Goal: Transaction & Acquisition: Register for event/course

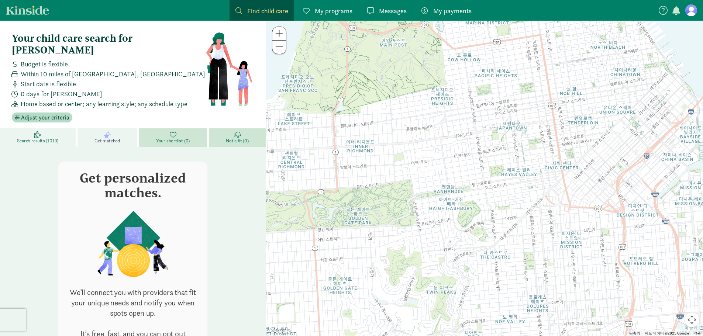
click at [41, 138] on span "Search results (1013)" at bounding box center [37, 141] width 41 height 6
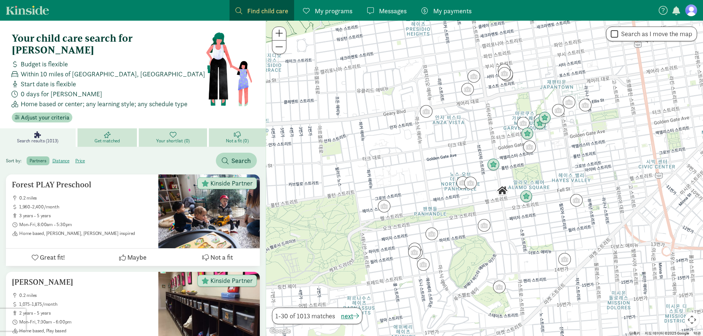
click at [56, 69] on span "Within 10 miles of San Francisco, CA" at bounding box center [113, 74] width 185 height 10
click at [64, 69] on span "Within 10 miles of San Francisco, CA" at bounding box center [113, 74] width 185 height 10
drag, startPoint x: 105, startPoint y: 32, endPoint x: 192, endPoint y: 27, distance: 87.2
click at [109, 31] on div "Your child care search for Isaac Budget is flexible Within 10 miles of San Fran…" at bounding box center [133, 78] width 254 height 102
click at [691, 14] on figure at bounding box center [691, 10] width 12 height 12
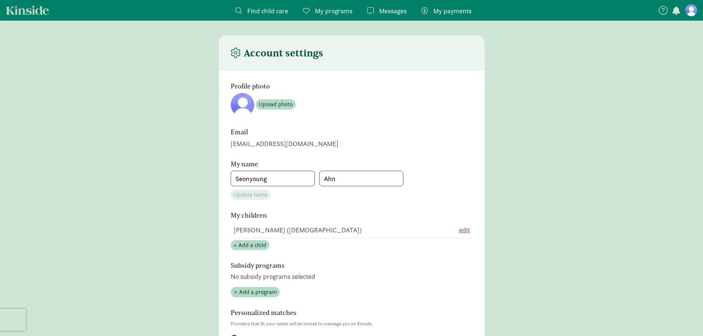
click at [274, 7] on span "Find child care" at bounding box center [267, 11] width 41 height 10
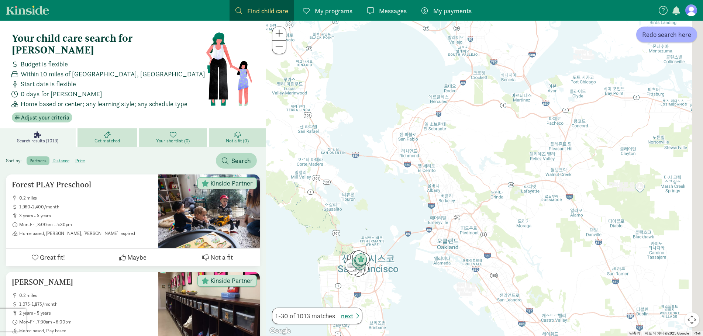
drag, startPoint x: 482, startPoint y: 84, endPoint x: 375, endPoint y: 303, distance: 243.8
click at [377, 301] on div at bounding box center [484, 179] width 437 height 316
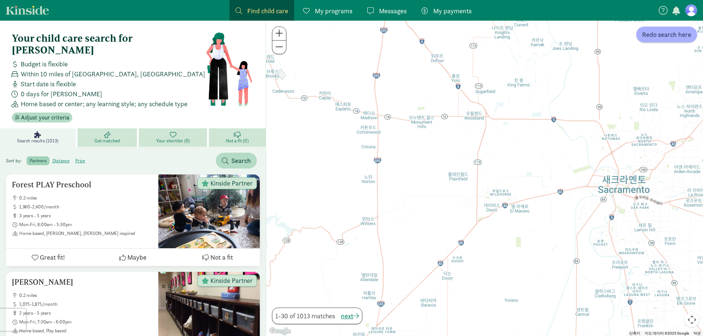
drag, startPoint x: 340, startPoint y: 256, endPoint x: 528, endPoint y: 141, distance: 220.2
click at [489, 164] on div at bounding box center [484, 179] width 437 height 316
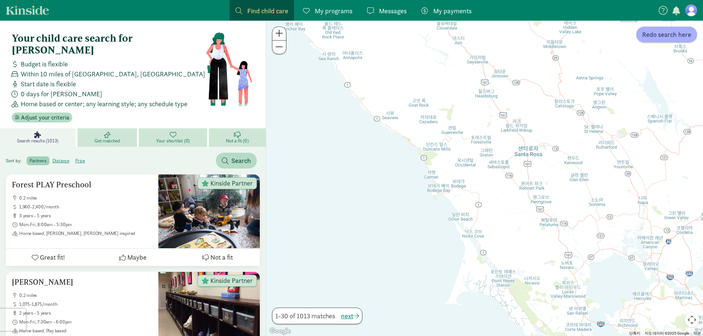
drag, startPoint x: 406, startPoint y: 159, endPoint x: 451, endPoint y: 231, distance: 85.2
click at [453, 229] on div at bounding box center [484, 179] width 437 height 316
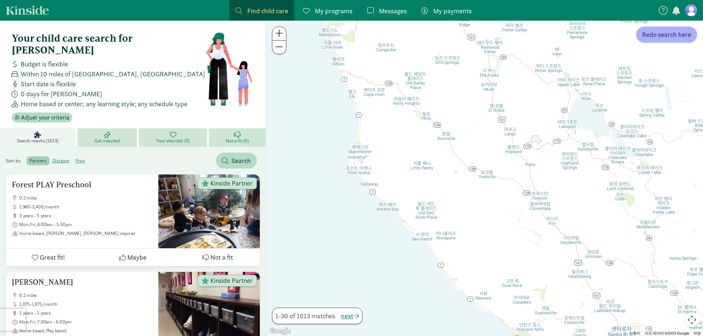
drag, startPoint x: 382, startPoint y: 148, endPoint x: 427, endPoint y: 274, distance: 134.1
click at [427, 271] on div at bounding box center [484, 179] width 437 height 316
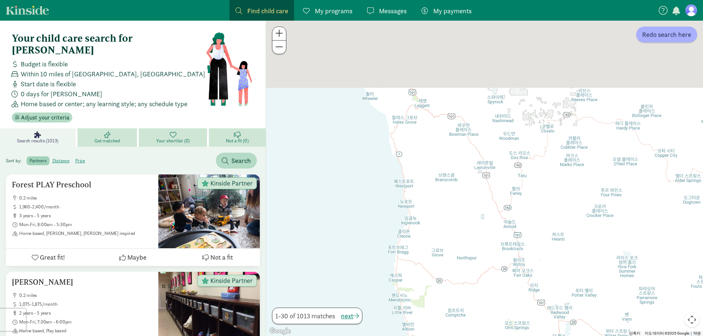
drag, startPoint x: 390, startPoint y: 136, endPoint x: 435, endPoint y: 354, distance: 221.9
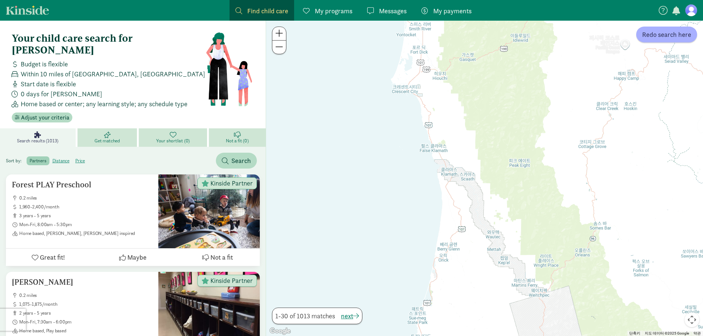
drag, startPoint x: 444, startPoint y: 188, endPoint x: 429, endPoint y: 342, distance: 155.0
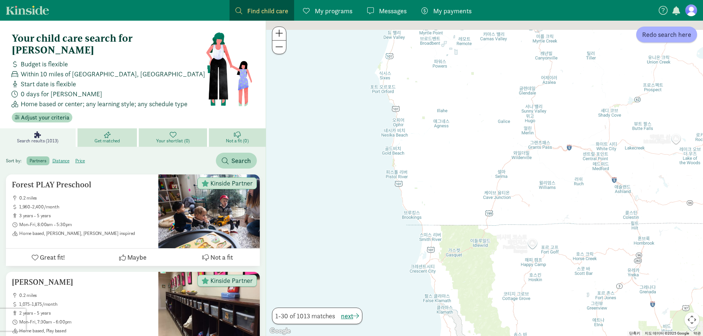
drag, startPoint x: 432, startPoint y: 104, endPoint x: 461, endPoint y: 327, distance: 224.7
click at [461, 325] on div at bounding box center [484, 179] width 437 height 316
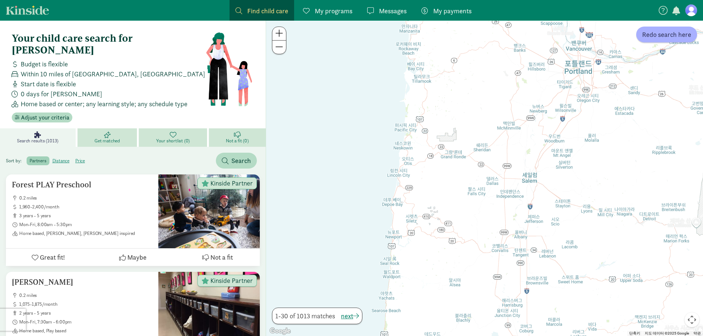
drag, startPoint x: 507, startPoint y: 174, endPoint x: 420, endPoint y: 313, distance: 164.0
click at [420, 313] on div at bounding box center [484, 179] width 437 height 316
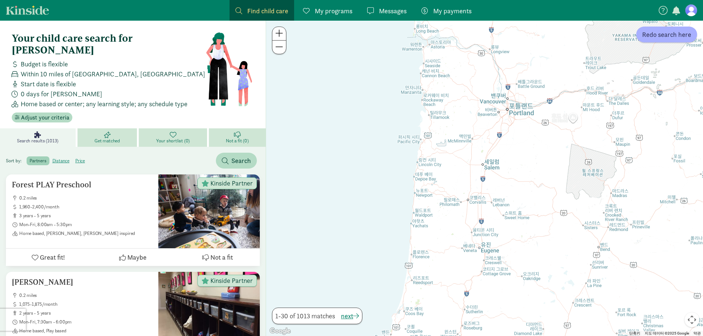
drag, startPoint x: 459, startPoint y: 90, endPoint x: 464, endPoint y: 321, distance: 230.4
click at [464, 320] on div at bounding box center [484, 179] width 437 height 316
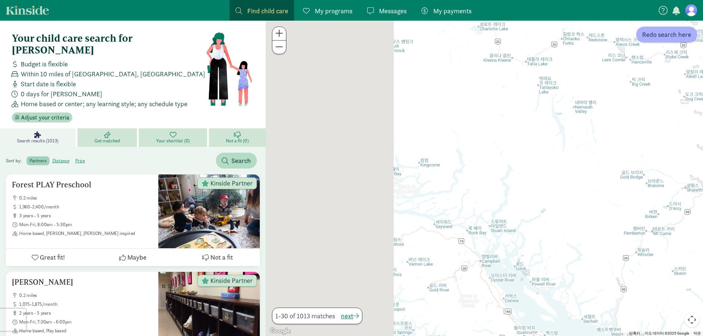
drag, startPoint x: 387, startPoint y: 240, endPoint x: 638, endPoint y: 223, distance: 251.9
click at [638, 223] on div at bounding box center [484, 179] width 437 height 316
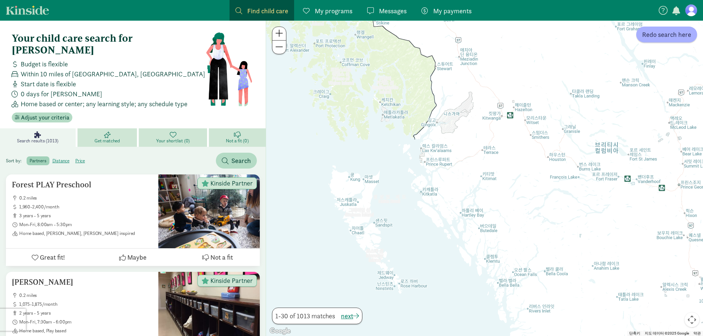
drag, startPoint x: 632, startPoint y: 162, endPoint x: 504, endPoint y: 352, distance: 228.2
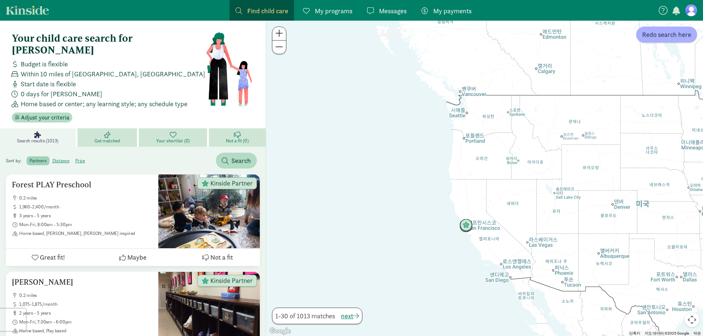
drag, startPoint x: 506, startPoint y: 250, endPoint x: 469, endPoint y: 122, distance: 132.8
click at [469, 122] on div at bounding box center [484, 179] width 437 height 316
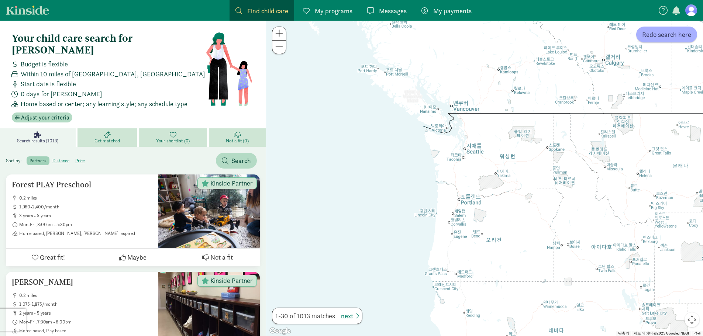
drag, startPoint x: 468, startPoint y: 120, endPoint x: 454, endPoint y: 200, distance: 81.6
click at [455, 197] on div at bounding box center [484, 179] width 437 height 316
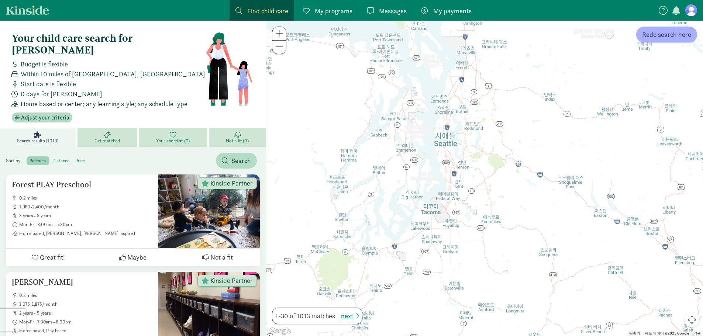
drag, startPoint x: 489, startPoint y: 138, endPoint x: 462, endPoint y: 278, distance: 143.3
click at [462, 278] on div at bounding box center [484, 179] width 437 height 316
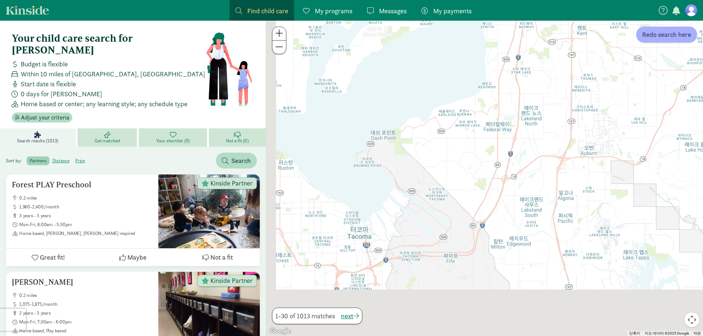
drag, startPoint x: 393, startPoint y: 281, endPoint x: 492, endPoint y: 196, distance: 130.4
click at [492, 196] on div at bounding box center [484, 179] width 437 height 316
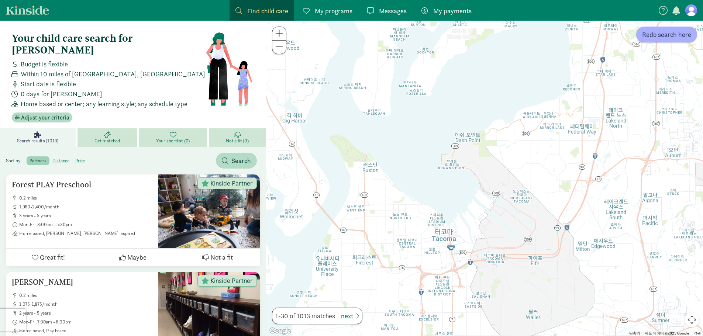
drag, startPoint x: 362, startPoint y: 241, endPoint x: 423, endPoint y: 264, distance: 64.6
click at [423, 264] on div at bounding box center [484, 179] width 437 height 316
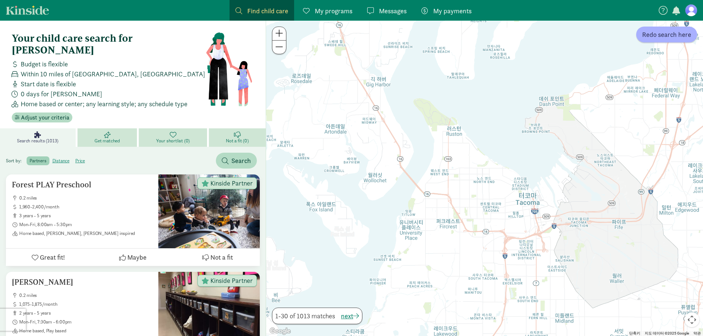
drag, startPoint x: 381, startPoint y: 263, endPoint x: 465, endPoint y: 226, distance: 92.1
click at [465, 226] on div at bounding box center [484, 179] width 437 height 316
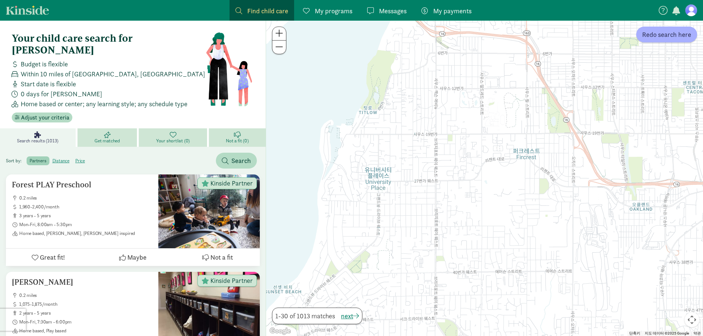
drag, startPoint x: 399, startPoint y: 187, endPoint x: 375, endPoint y: 222, distance: 42.7
click at [375, 222] on div at bounding box center [484, 179] width 437 height 316
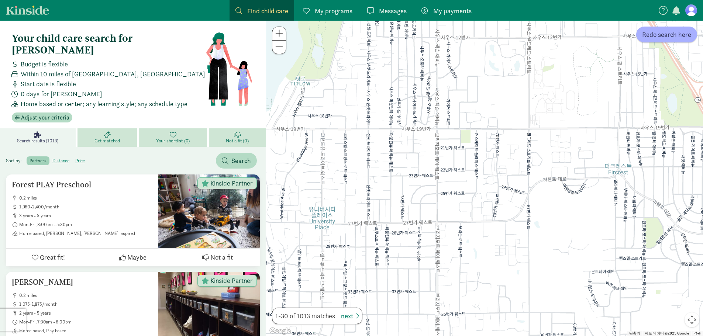
drag, startPoint x: 381, startPoint y: 251, endPoint x: 400, endPoint y: 214, distance: 41.3
click at [400, 214] on div at bounding box center [484, 179] width 437 height 316
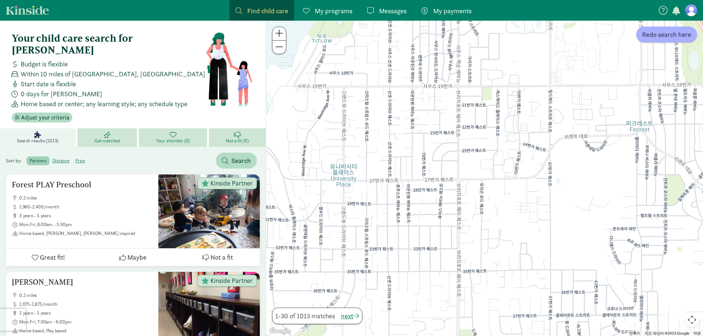
click at [241, 147] on div "Sort by: partners distance price Search" at bounding box center [133, 158] width 266 height 22
click at [233, 156] on span "Search" at bounding box center [241, 161] width 20 height 10
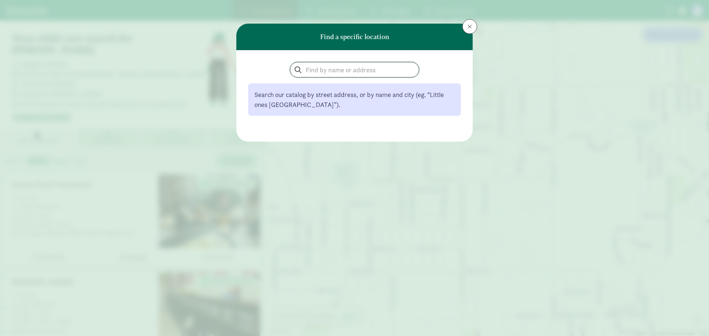
click at [312, 70] on input "search" at bounding box center [354, 69] width 128 height 15
type input "ㅕ"
type input "university place"
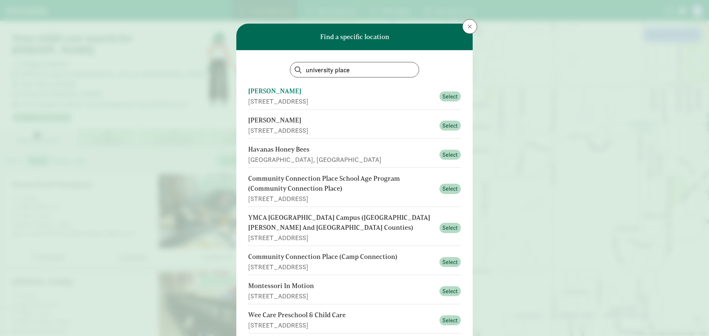
click at [325, 142] on button "Williams Betty 4904 84th Ave W, University Place, WA Select" at bounding box center [354, 155] width 213 height 26
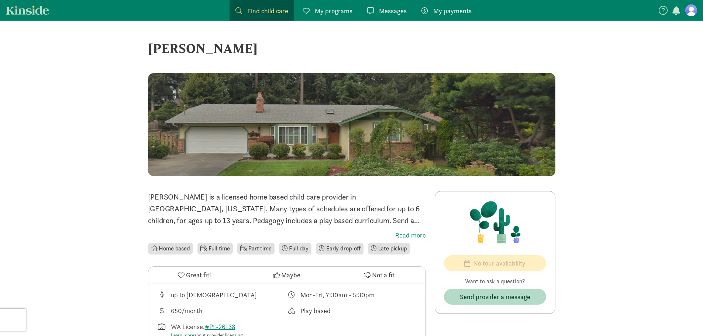
click at [254, 14] on span "Find child care" at bounding box center [267, 11] width 41 height 10
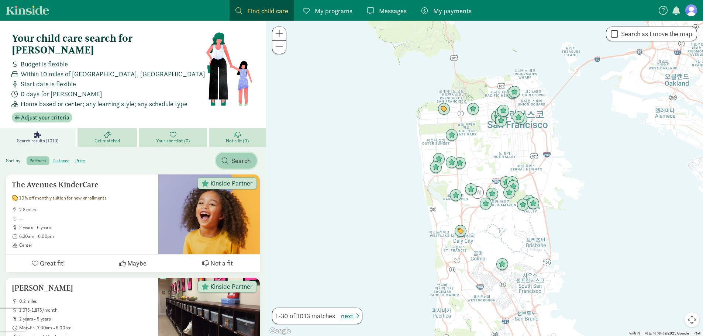
click at [236, 156] on span "Search" at bounding box center [241, 161] width 20 height 10
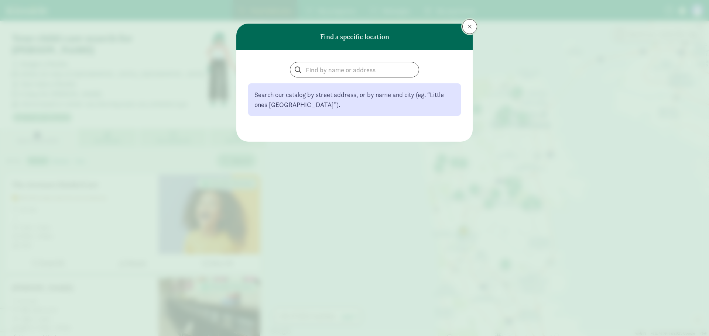
click at [469, 24] on span at bounding box center [469, 27] width 4 height 6
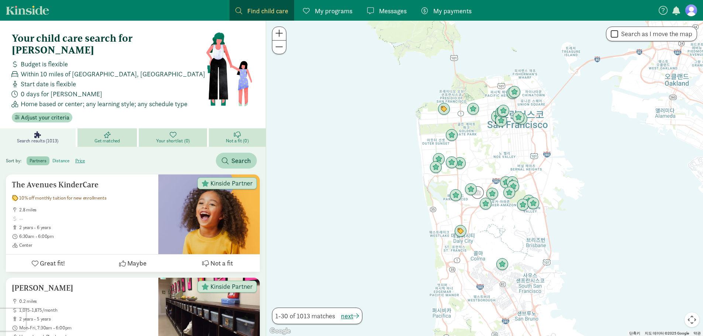
click at [72, 156] on label "distance" at bounding box center [80, 160] width 16 height 9
click at [52, 158] on input "distance" at bounding box center [52, 158] width 0 height 0
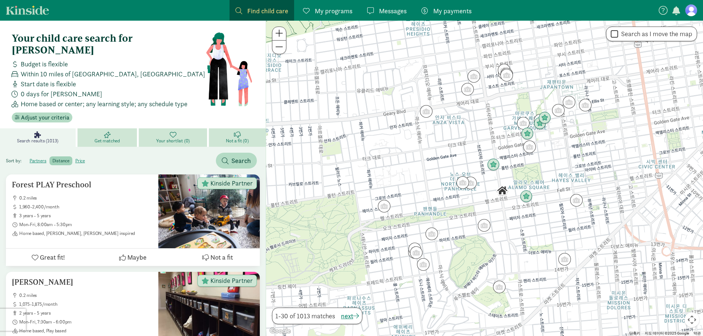
click at [235, 10] on span at bounding box center [238, 10] width 7 height 7
click at [257, 8] on span "Find child care" at bounding box center [267, 11] width 41 height 10
click at [234, 8] on link "Find child care Find" at bounding box center [262, 10] width 65 height 21
drag, startPoint x: 40, startPoint y: 63, endPoint x: 106, endPoint y: 63, distance: 66.1
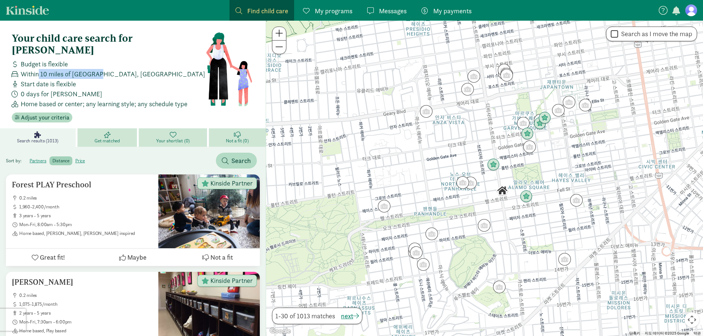
click at [100, 69] on span "Within 10 miles of San Francisco, CA" at bounding box center [113, 74] width 185 height 10
click at [110, 69] on span "Within 10 miles of San Francisco, CA" at bounding box center [113, 74] width 185 height 10
drag, startPoint x: 86, startPoint y: 78, endPoint x: 42, endPoint y: 77, distance: 43.9
click at [46, 77] on div "Budget is flexible Within 10 miles of San Francisco, CA Start date is flexible …" at bounding box center [107, 84] width 197 height 50
click at [42, 79] on span "Start date is flexible" at bounding box center [48, 84] width 55 height 10
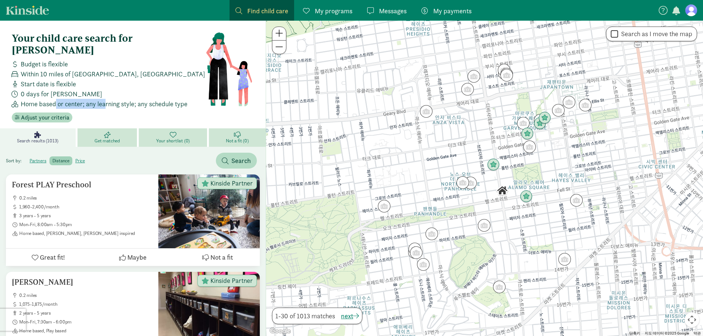
drag, startPoint x: 55, startPoint y: 90, endPoint x: 109, endPoint y: 89, distance: 53.5
click at [107, 99] on span "Home based or center; any learning style; any schedule type" at bounding box center [104, 104] width 167 height 10
click at [49, 113] on span "Adjust your criteria" at bounding box center [45, 117] width 48 height 9
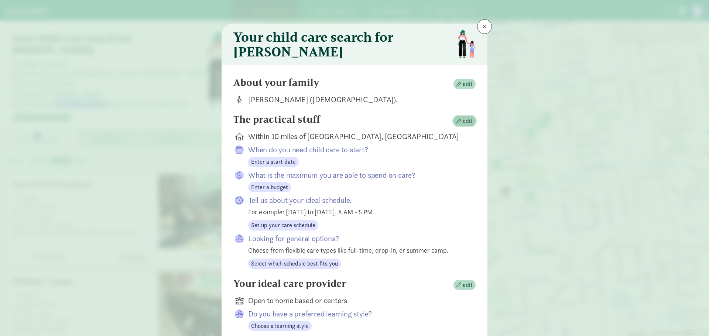
click at [457, 124] on span "button" at bounding box center [458, 121] width 5 height 5
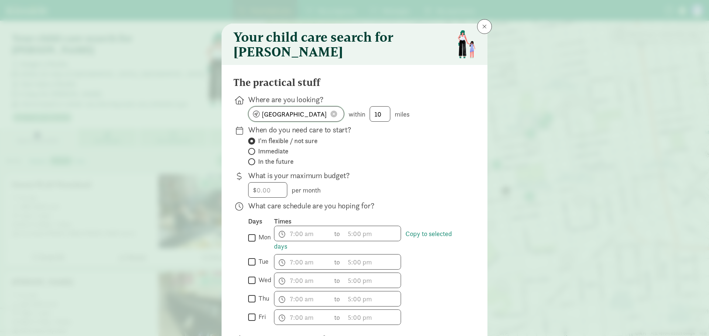
click at [316, 121] on input "San Francisco, CA" at bounding box center [295, 114] width 95 height 15
drag, startPoint x: 314, startPoint y: 121, endPoint x: 111, endPoint y: 119, distance: 202.3
click at [111, 119] on div "Your child care search for Isaac The practical stuff Where are you looking? San…" at bounding box center [354, 168] width 709 height 336
type input "미국 워싱턴 유니버시티 플레이스"
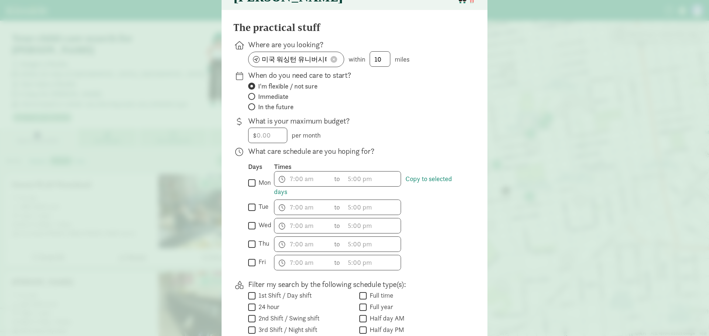
scroll to position [148, 0]
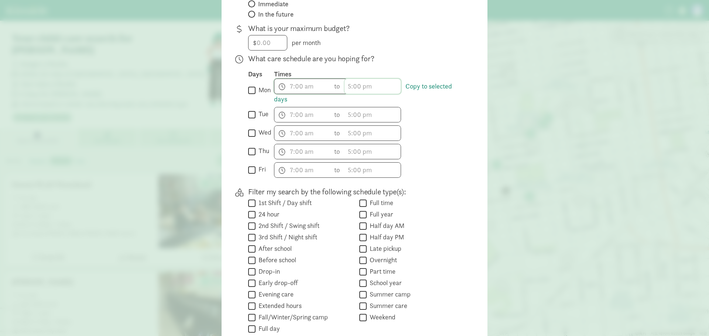
click at [353, 88] on span "h 12 1 2 3 4 5 6 7 8 9 10 11 mm 00 15 30 45 a am pm" at bounding box center [372, 86] width 56 height 15
click at [350, 129] on li "6" at bounding box center [355, 124] width 22 height 14
click at [374, 116] on li "00" at bounding box center [378, 112] width 22 height 14
click at [396, 128] on li "pm" at bounding box center [400, 126] width 22 height 14
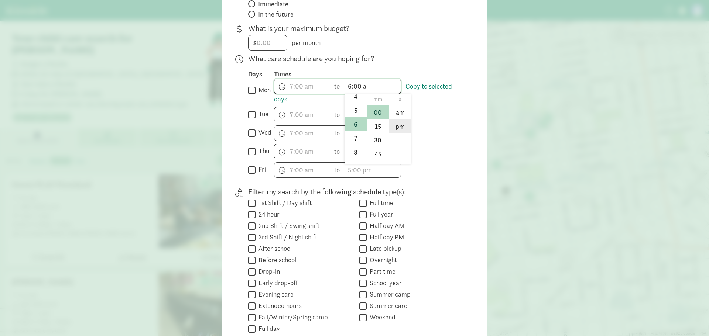
type input "6:00 pm"
click at [444, 136] on div "h 12 1 2 3 4 5 6 7 8 9 10 11 mm 00 15 30 45 a am pm to h 12 1 2 3 4 5 6 7 8 9 1…" at bounding box center [369, 133] width 190 height 16
click at [291, 89] on span "h 12 1 2 3 4 5 6 7 8 9 10 11 mm 00 15 30 45 a am pm" at bounding box center [302, 86] width 56 height 15
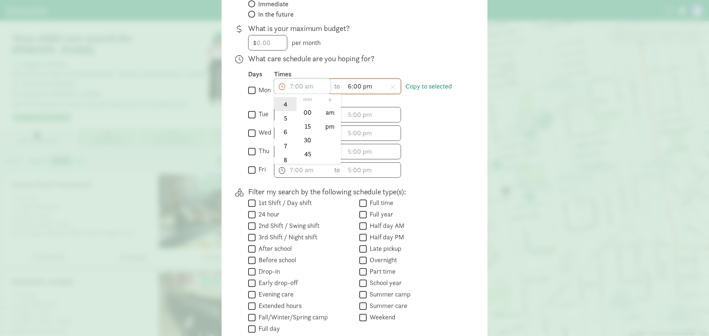
scroll to position [74, 0]
click at [282, 142] on li "7" at bounding box center [285, 136] width 22 height 14
click at [310, 116] on li "00" at bounding box center [308, 112] width 22 height 14
click at [320, 116] on li "am" at bounding box center [330, 112] width 22 height 14
type input "7:00 am"
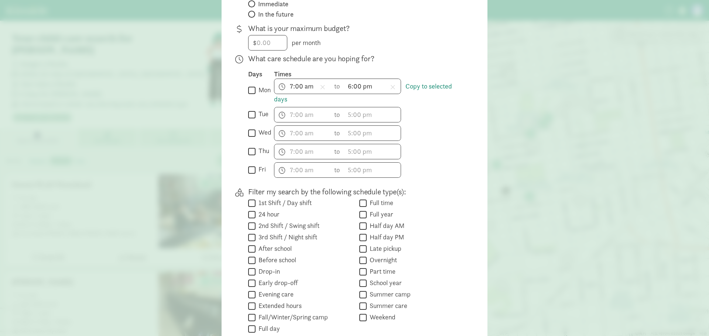
click at [249, 93] on input "mon" at bounding box center [251, 91] width 7 height 10
checkbox input "true"
click at [414, 92] on link "Copy to selected days" at bounding box center [363, 92] width 178 height 21
click at [252, 119] on input "tue" at bounding box center [251, 115] width 7 height 10
checkbox input "true"
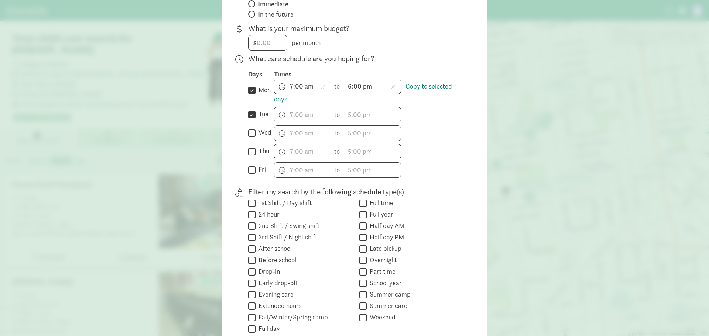
click at [250, 137] on input "wed" at bounding box center [251, 133] width 7 height 10
checkbox input "true"
click at [248, 154] on input "thu" at bounding box center [251, 152] width 7 height 10
checkbox input "true"
click at [250, 174] on input "fri" at bounding box center [251, 170] width 7 height 10
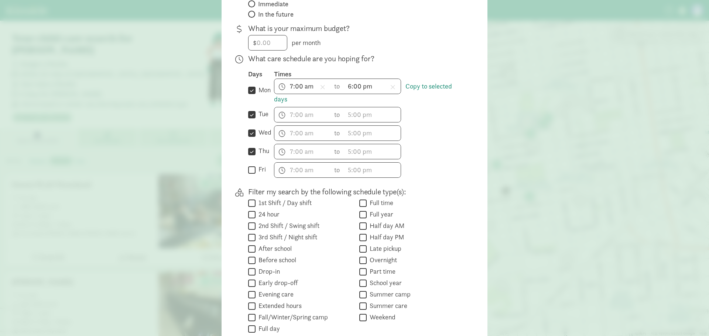
checkbox input "true"
click at [375, 122] on span "h 12 1 2 3 4 5 6 7 8 9 10 11 mm 00 15 30 45 a am pm" at bounding box center [372, 114] width 56 height 15
click at [416, 95] on div at bounding box center [354, 20] width 709 height 336
click at [416, 94] on link "Copy to selected days" at bounding box center [363, 92] width 178 height 21
click at [344, 114] on span "h 12 1 2 3 4 5 6 7 8 9 10 11 mm 00 15 30 45 a am pm" at bounding box center [372, 114] width 56 height 15
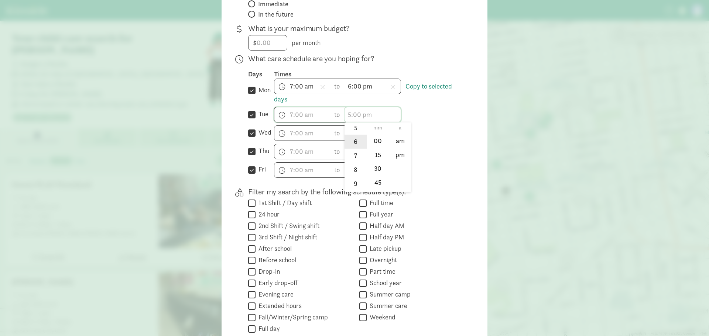
scroll to position [72, 0]
click at [352, 158] on li "6" at bounding box center [355, 153] width 22 height 14
click at [392, 161] on li "pm" at bounding box center [400, 155] width 22 height 14
type input "6:mm pm"
click at [307, 123] on div at bounding box center [354, 20] width 709 height 336
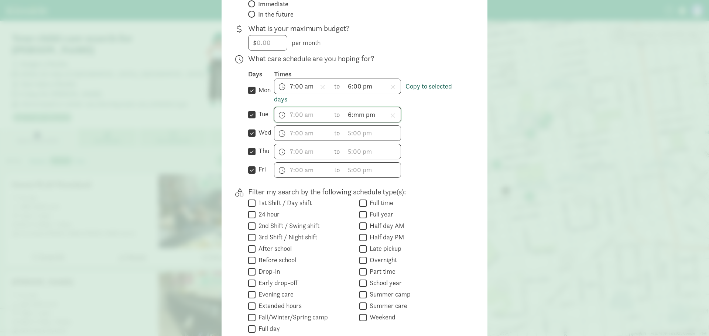
click at [282, 103] on link "Copy to selected days" at bounding box center [363, 92] width 178 height 21
click at [281, 103] on link "Copy to selected days" at bounding box center [363, 92] width 178 height 21
click at [408, 92] on link "Copy to selected days" at bounding box center [363, 92] width 178 height 21
click at [420, 95] on link "Copy to selected days" at bounding box center [363, 92] width 178 height 21
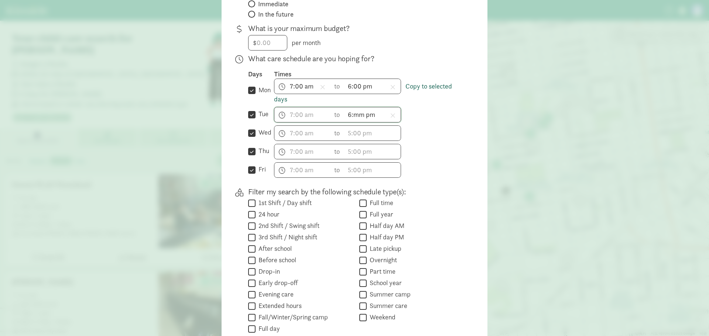
click at [420, 95] on link "Copy to selected days" at bounding box center [363, 92] width 178 height 21
click at [359, 141] on span "h 12 1 2 3 4 5 6 7 8 9 10 11 mm 00 15 30 45 a am pm" at bounding box center [372, 133] width 56 height 15
click at [413, 140] on div at bounding box center [354, 20] width 709 height 336
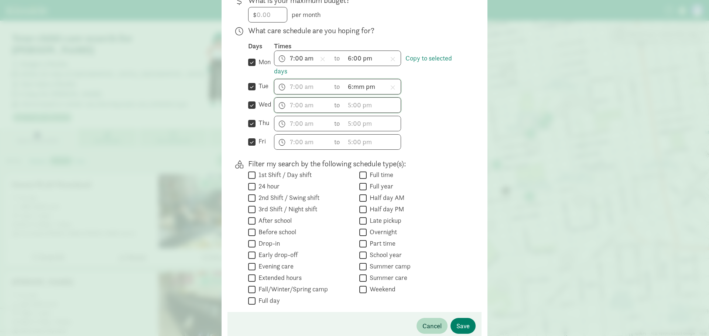
scroll to position [223, 0]
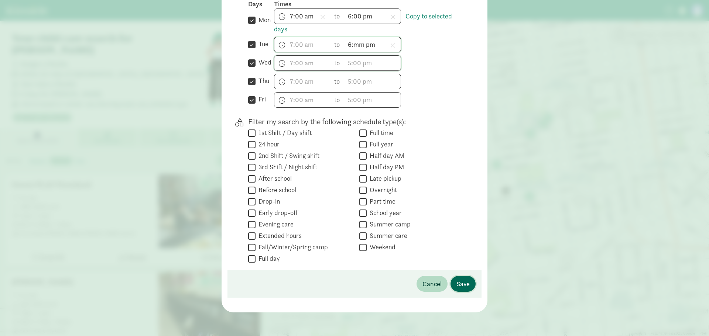
click at [453, 283] on button "Save" at bounding box center [462, 284] width 25 height 16
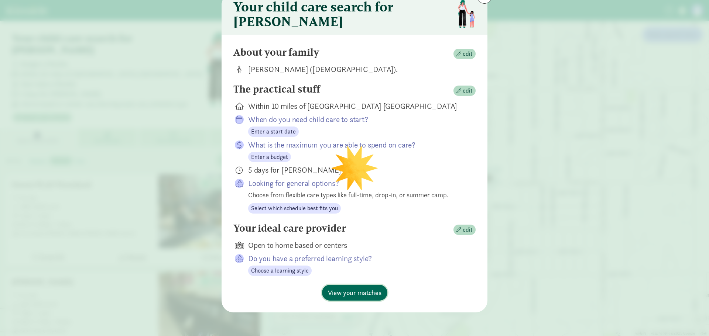
click at [344, 291] on span "View your matches" at bounding box center [355, 293] width 54 height 10
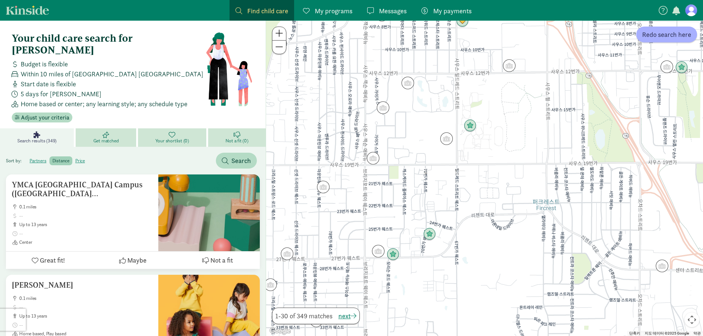
drag, startPoint x: 499, startPoint y: 117, endPoint x: 450, endPoint y: 191, distance: 89.0
click at [450, 191] on div at bounding box center [484, 179] width 437 height 316
click at [469, 129] on img "Click to see details" at bounding box center [470, 126] width 20 height 20
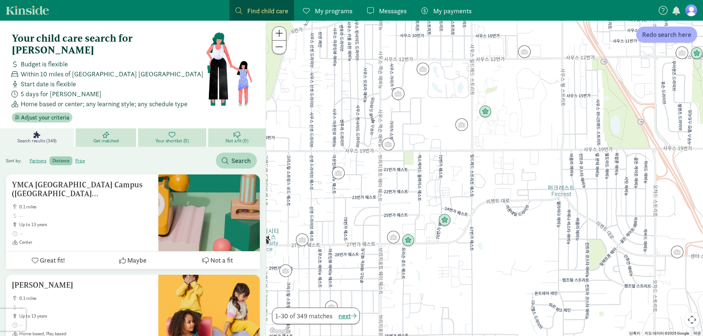
drag, startPoint x: 437, startPoint y: 227, endPoint x: 452, endPoint y: 153, distance: 75.7
click at [452, 153] on div "탐색하려면 화살표 키를 누르세요." at bounding box center [484, 179] width 437 height 316
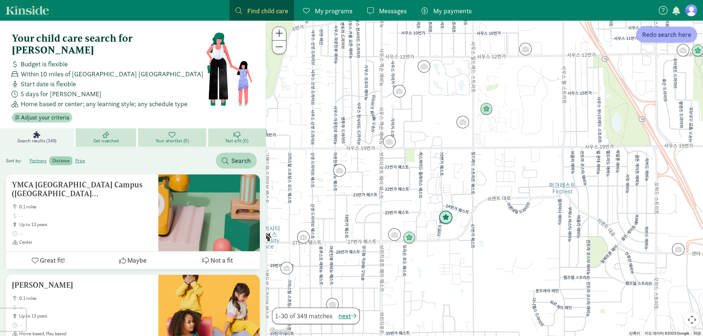
click at [448, 214] on img "Click to see details" at bounding box center [446, 218] width 20 height 20
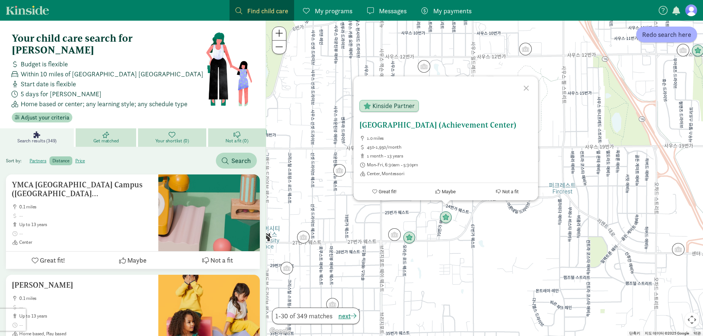
click at [402, 121] on h5 "North Tacoma Montessori Center (Achievement Center)" at bounding box center [445, 125] width 173 height 9
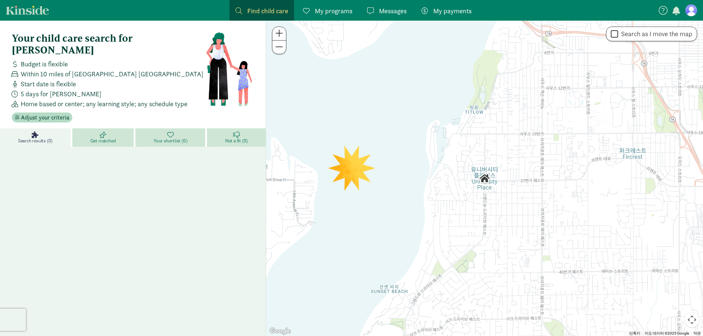
click at [485, 180] on img "Click to see details" at bounding box center [484, 178] width 18 height 18
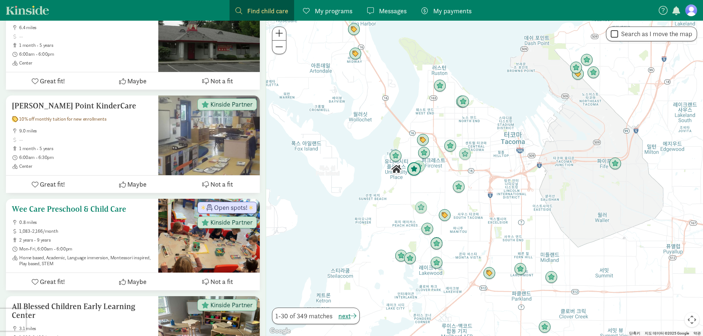
scroll to position [627, 0]
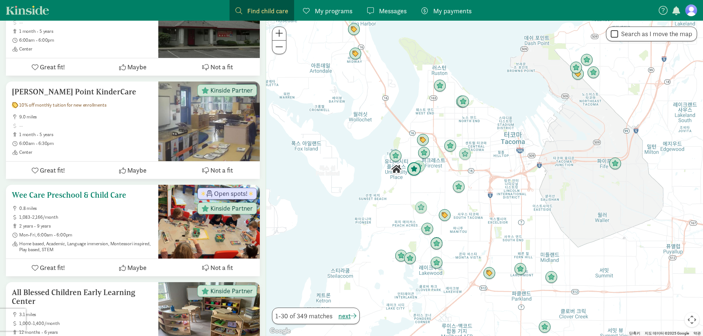
click at [87, 191] on h5 "Wee Care Preschool & Child Care" at bounding box center [82, 195] width 141 height 9
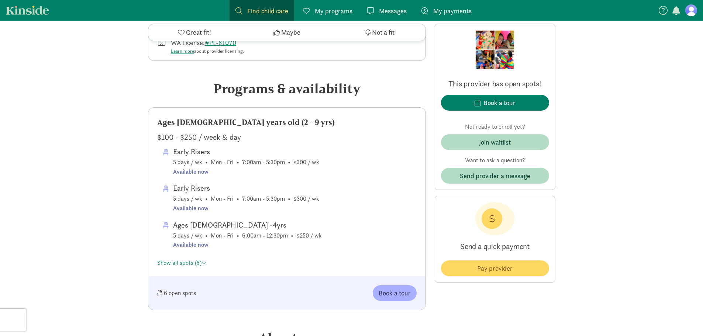
scroll to position [332, 0]
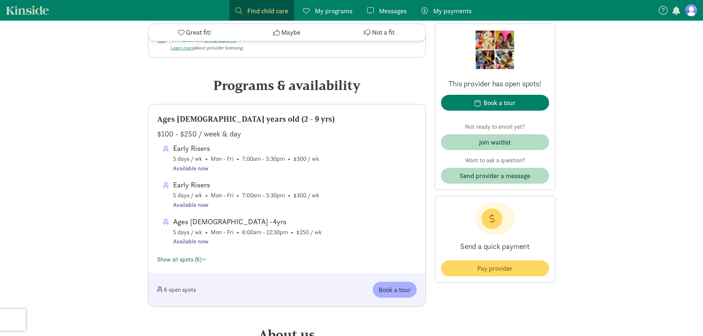
click at [182, 260] on link "Show all spots (6)" at bounding box center [181, 260] width 49 height 8
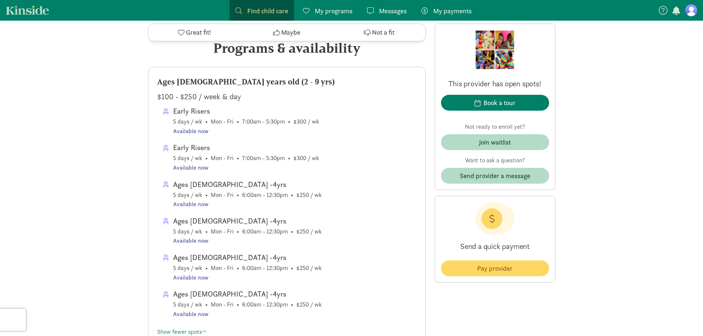
scroll to position [369, 0]
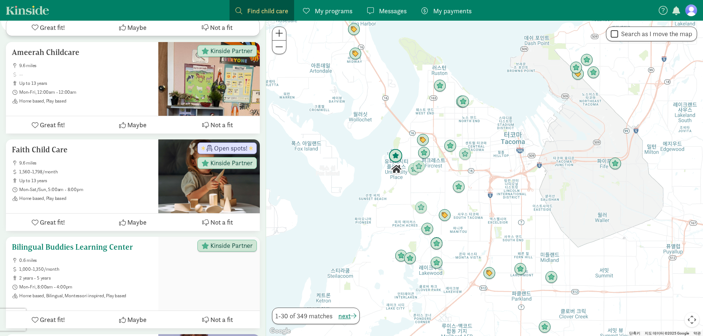
scroll to position [1587, 0]
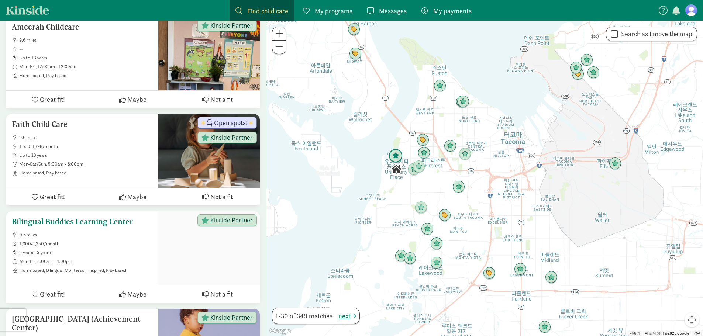
click at [111, 217] on h5 "Bilingual Buddies Learning Center" at bounding box center [82, 221] width 141 height 9
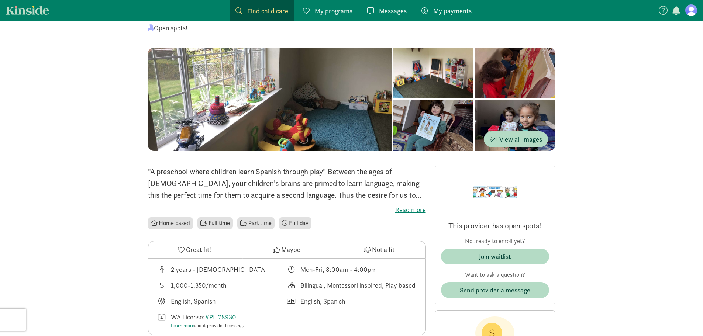
scroll to position [185, 0]
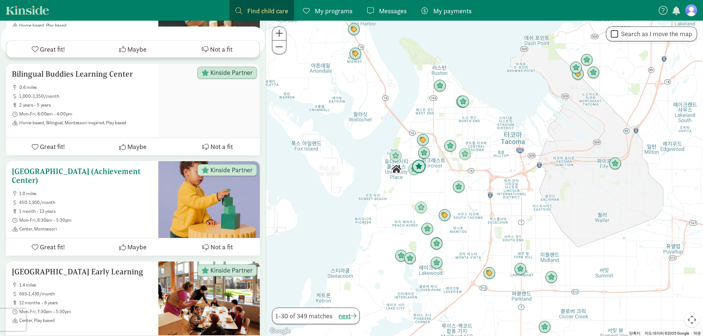
scroll to position [1919, 0]
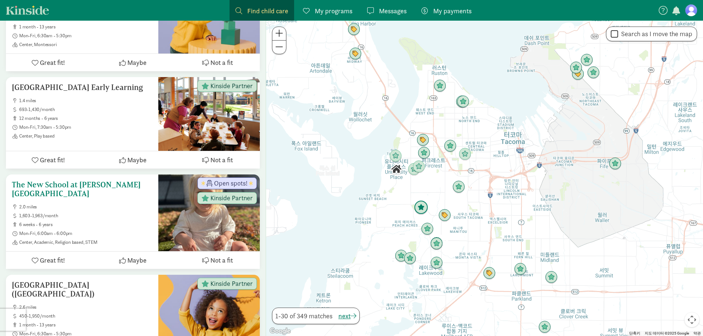
click at [110, 180] on h5 "The New School at [PERSON_NAME][GEOGRAPHIC_DATA]" at bounding box center [82, 189] width 141 height 18
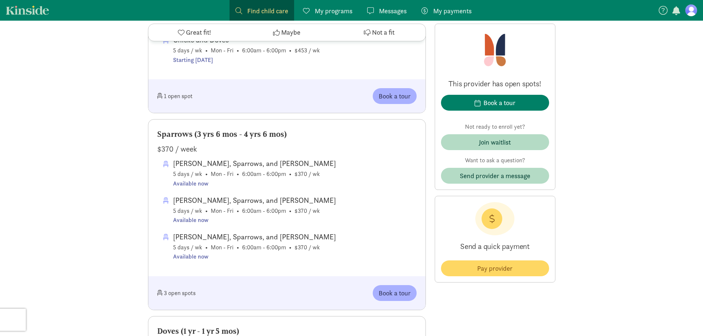
scroll to position [443, 0]
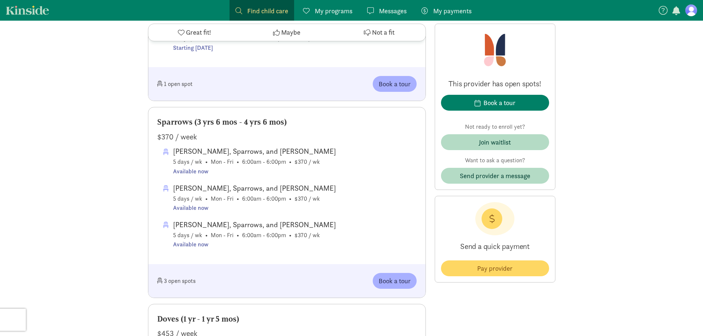
drag, startPoint x: 243, startPoint y: 120, endPoint x: 292, endPoint y: 123, distance: 48.5
click at [292, 123] on div "Sparrows (3 yrs 6 mos - 4 yrs 6 mos)" at bounding box center [286, 122] width 259 height 12
click at [293, 125] on div "Sparrows (3 yrs 6 mos - 4 yrs 6 mos)" at bounding box center [286, 122] width 259 height 12
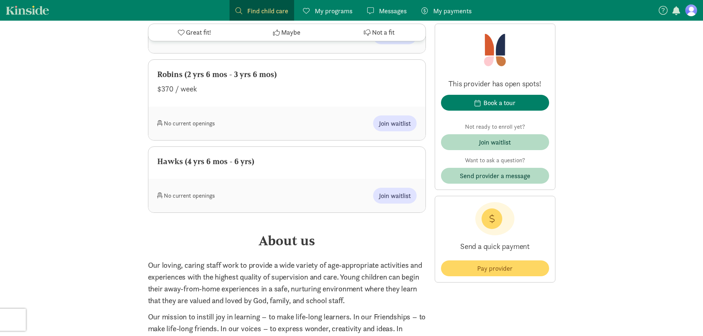
scroll to position [960, 0]
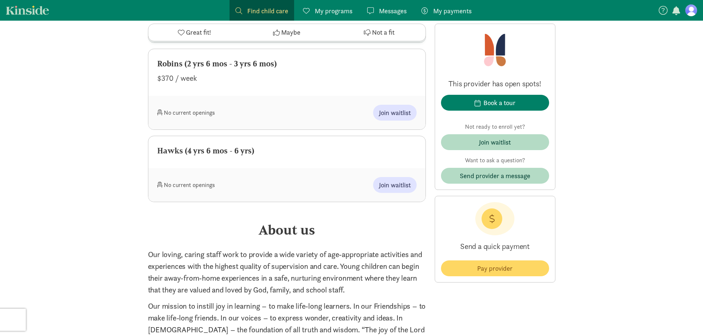
drag, startPoint x: 178, startPoint y: 186, endPoint x: 247, endPoint y: 184, distance: 68.7
click at [245, 185] on div "No current openings" at bounding box center [222, 185] width 130 height 16
click at [247, 184] on div "No current openings" at bounding box center [222, 185] width 130 height 16
click at [393, 187] on span "Join waitlist" at bounding box center [395, 185] width 32 height 10
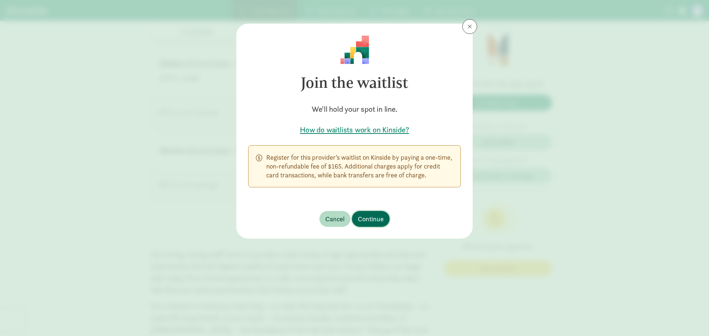
click at [372, 218] on span "Continue" at bounding box center [371, 219] width 26 height 10
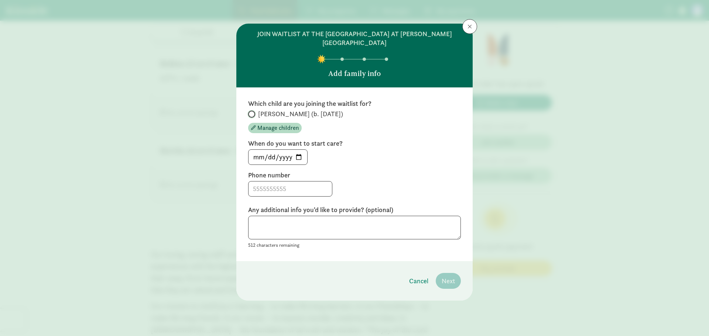
click at [251, 112] on input "[PERSON_NAME] (b. [DATE])" at bounding box center [250, 114] width 5 height 5
radio input "true"
click at [296, 150] on input "[DATE]" at bounding box center [277, 157] width 59 height 15
type input "[DATE]"
click at [291, 182] on input at bounding box center [289, 189] width 83 height 15
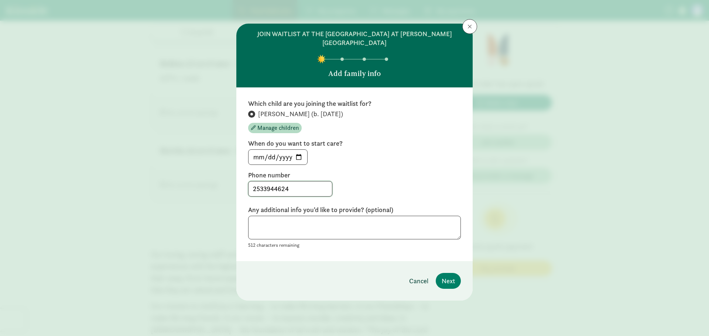
type input "2533944624"
click at [414, 276] on span "Cancel" at bounding box center [418, 281] width 19 height 10
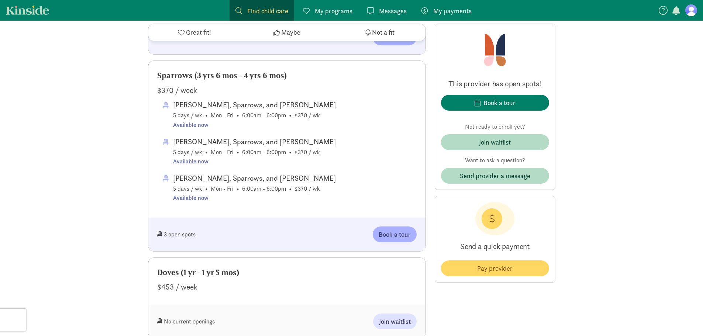
scroll to position [443, 0]
